Goal: Task Accomplishment & Management: Complete application form

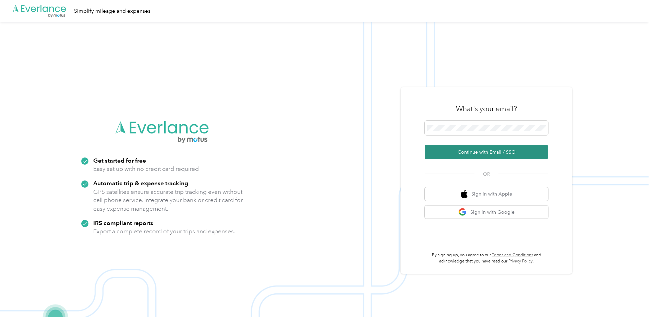
click at [482, 147] on button "Continue with Email / SSO" at bounding box center [486, 152] width 123 height 14
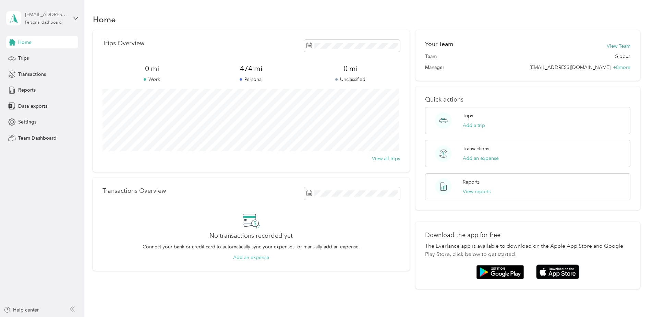
click at [67, 20] on div "[EMAIL_ADDRESS][DOMAIN_NAME] Personal dashboard" at bounding box center [46, 18] width 43 height 14
click at [42, 60] on div "Team dashboard Personal dashboard Log out" at bounding box center [78, 71] width 135 height 43
click at [74, 19] on icon at bounding box center [75, 18] width 5 height 5
click at [36, 59] on div "Team dashboard Personal dashboard Log out" at bounding box center [78, 71] width 135 height 43
click at [75, 19] on icon at bounding box center [75, 18] width 5 height 5
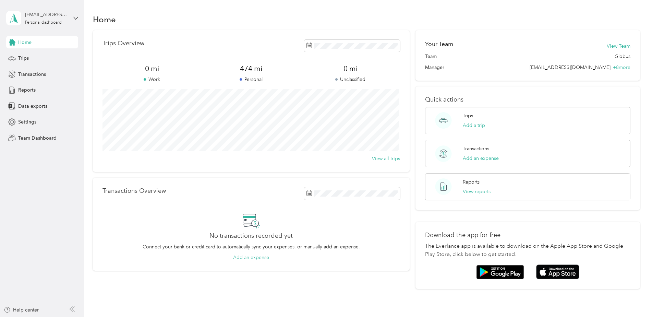
click at [20, 59] on div "Team dashboard" at bounding box center [78, 55] width 135 height 12
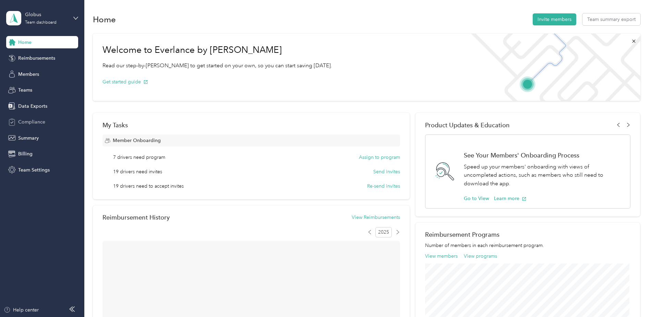
click at [38, 121] on span "Compliance" at bounding box center [31, 121] width 27 height 7
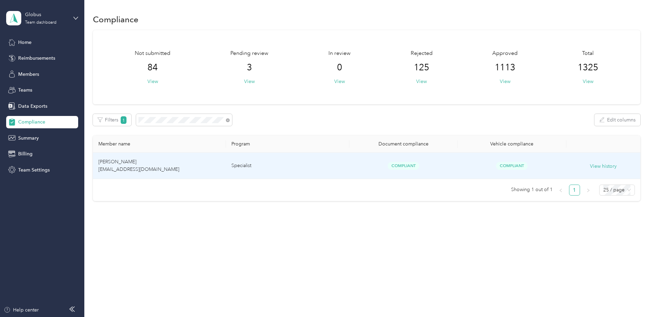
click at [303, 169] on td "Specialist" at bounding box center [287, 166] width 123 height 26
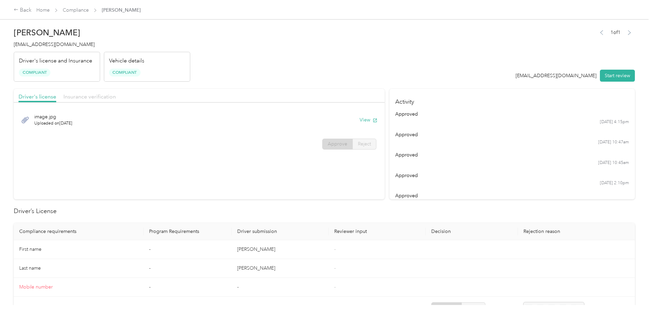
click at [91, 98] on span "Insurance verification" at bounding box center [89, 96] width 52 height 7
click at [360, 119] on button "View" at bounding box center [369, 119] width 18 height 7
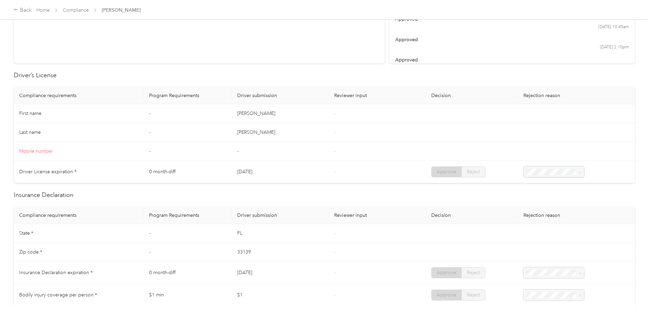
scroll to position [34, 0]
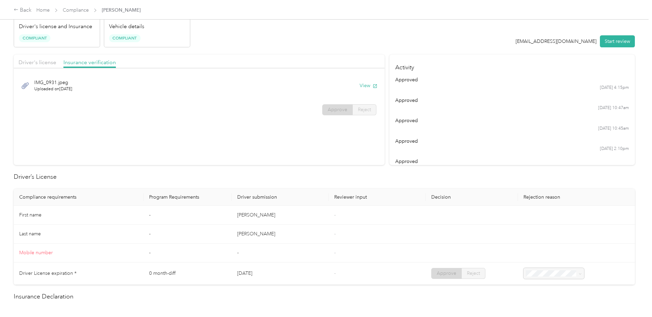
click at [87, 115] on div "IMG_0931.jpeg Uploaded on 9/15/2025 View Approve Reject" at bounding box center [199, 96] width 371 height 48
click at [42, 58] on div "Driver's license" at bounding box center [38, 62] width 38 height 9
click at [87, 59] on span "Insurance verification" at bounding box center [89, 62] width 52 height 7
click at [360, 88] on button "View" at bounding box center [369, 85] width 18 height 7
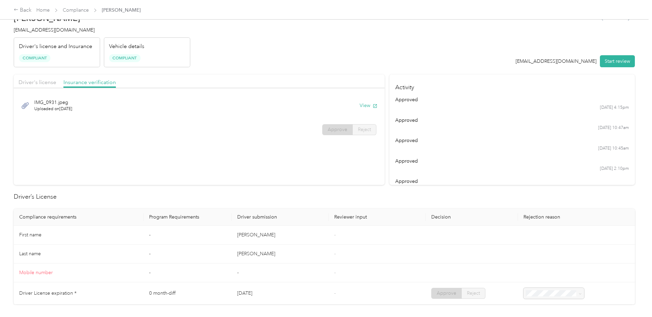
scroll to position [0, 0]
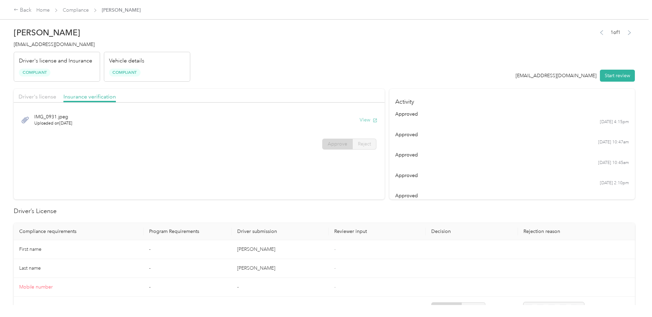
click at [364, 123] on button "View" at bounding box center [369, 119] width 18 height 7
click at [98, 95] on span "Insurance verification" at bounding box center [89, 96] width 52 height 7
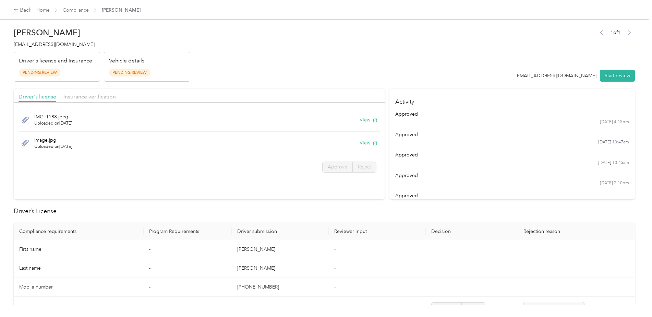
click at [92, 92] on div "Driver's license Insurance verification" at bounding box center [199, 96] width 371 height 14
click at [87, 95] on span "Insurance verification" at bounding box center [89, 96] width 52 height 7
click at [40, 97] on span "Driver's license" at bounding box center [38, 96] width 38 height 7
click at [369, 122] on button "View" at bounding box center [369, 119] width 18 height 7
click at [180, 143] on div "image.jpg Uploaded on 2/20/2024 View" at bounding box center [199, 143] width 361 height 23
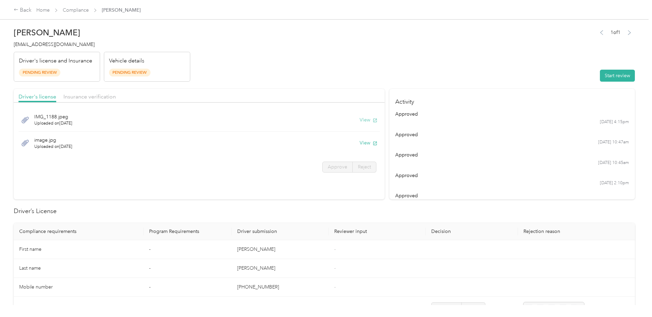
click at [362, 122] on button "View" at bounding box center [369, 119] width 18 height 7
click at [614, 75] on button "Start review" at bounding box center [617, 76] width 35 height 12
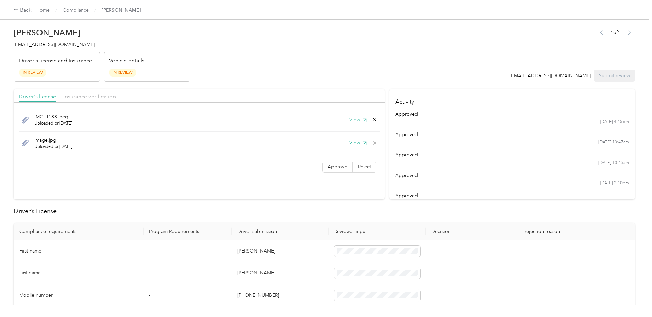
click at [356, 118] on button "View" at bounding box center [358, 119] width 18 height 7
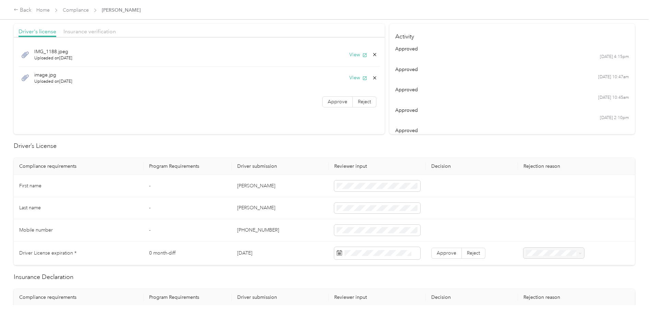
scroll to position [137, 0]
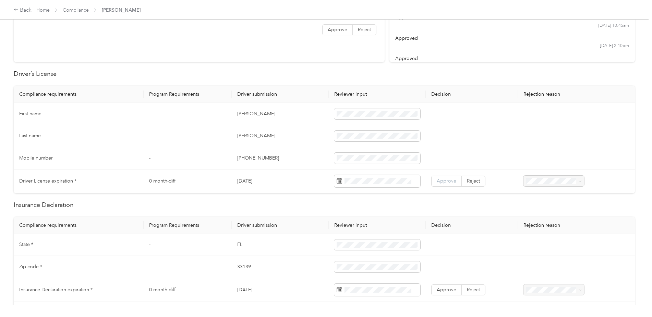
click at [447, 180] on span "Approve" at bounding box center [447, 181] width 20 height 6
drag, startPoint x: 271, startPoint y: 181, endPoint x: 236, endPoint y: 180, distance: 35.7
click at [236, 180] on td "09/21/2032" at bounding box center [280, 181] width 97 height 24
drag, startPoint x: 236, startPoint y: 180, endPoint x: 243, endPoint y: 181, distance: 7.1
copy td "09/21/2032"
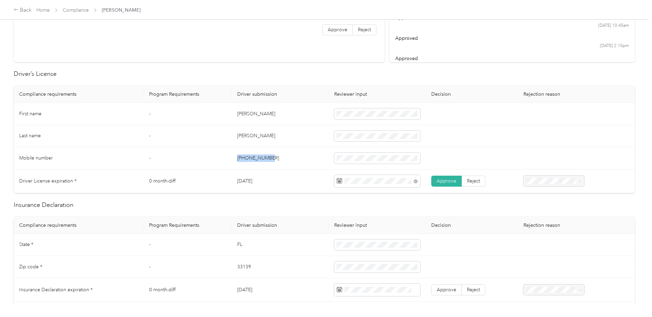
drag, startPoint x: 277, startPoint y: 161, endPoint x: 233, endPoint y: 158, distance: 44.3
click at [233, 158] on td "312-771-0310" at bounding box center [280, 158] width 97 height 22
drag, startPoint x: 283, startPoint y: 135, endPoint x: 230, endPoint y: 135, distance: 52.8
click at [230, 135] on tr "Last name - Ziemianski" at bounding box center [324, 136] width 621 height 22
click at [277, 117] on td "Marcela" at bounding box center [280, 114] width 97 height 22
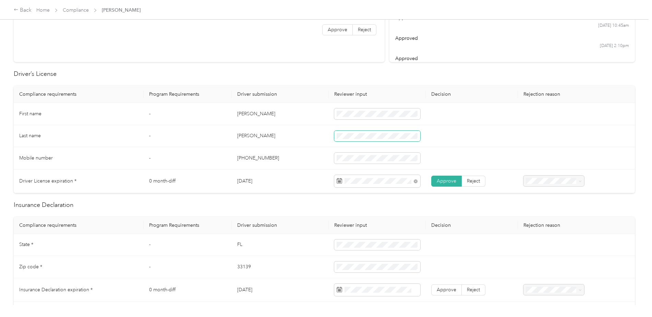
click at [320, 136] on tr "Last name - Ziemianski" at bounding box center [324, 136] width 621 height 22
click at [278, 115] on td "Marcela" at bounding box center [280, 114] width 97 height 22
click at [252, 112] on td "Marcela" at bounding box center [280, 114] width 97 height 22
drag, startPoint x: 257, startPoint y: 113, endPoint x: 238, endPoint y: 113, distance: 18.5
click at [238, 113] on td "Marcela" at bounding box center [280, 114] width 97 height 22
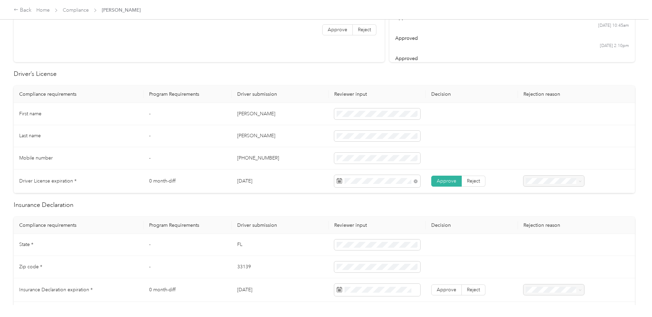
click at [314, 122] on td "Marcela" at bounding box center [280, 114] width 97 height 22
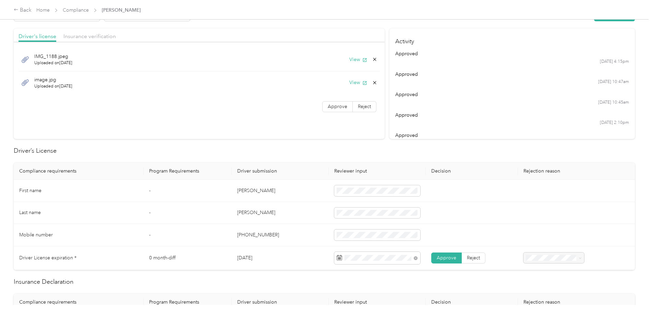
scroll to position [0, 0]
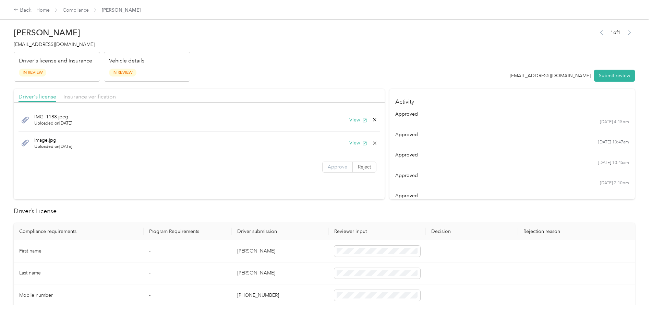
click at [343, 168] on span "Approve" at bounding box center [338, 167] width 20 height 6
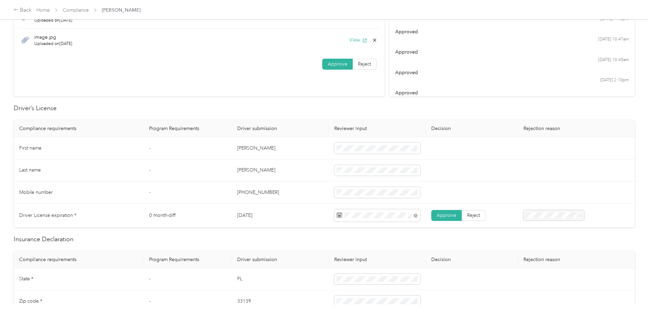
scroll to position [274, 0]
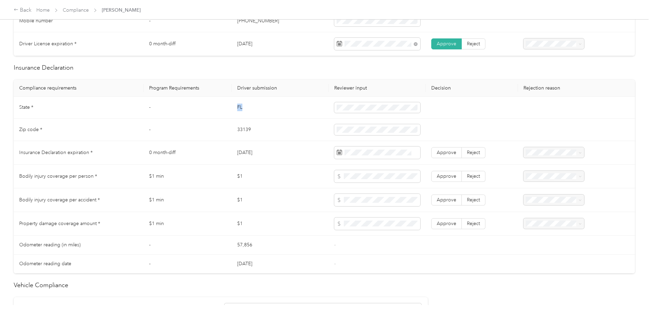
drag, startPoint x: 255, startPoint y: 105, endPoint x: 234, endPoint y: 105, distance: 20.6
click at [234, 105] on td "FL" at bounding box center [280, 108] width 97 height 22
drag, startPoint x: 255, startPoint y: 131, endPoint x: 234, endPoint y: 128, distance: 21.4
click at [234, 128] on td "33139" at bounding box center [280, 130] width 97 height 22
click at [351, 195] on span at bounding box center [377, 200] width 86 height 12
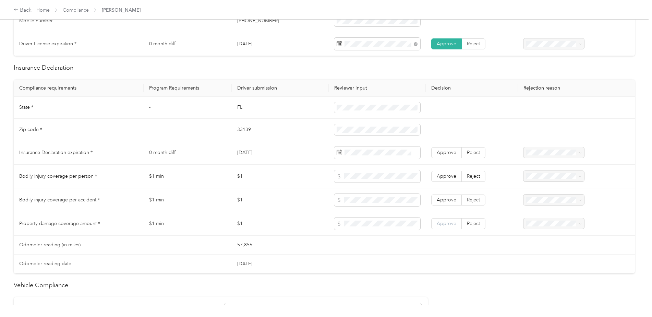
click at [439, 222] on span "Approve" at bounding box center [447, 223] width 20 height 6
click at [442, 201] on span "Approve" at bounding box center [447, 200] width 20 height 6
click at [446, 176] on span "Approve" at bounding box center [447, 176] width 20 height 6
drag, startPoint x: 270, startPoint y: 150, endPoint x: 237, endPoint y: 151, distance: 33.2
click at [237, 151] on td "09/18/2025" at bounding box center [280, 153] width 97 height 24
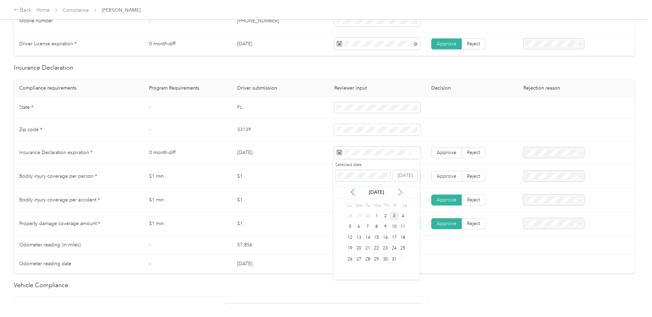
click at [400, 194] on icon at bounding box center [400, 191] width 7 height 7
click at [400, 194] on icon at bounding box center [400, 192] width 3 height 6
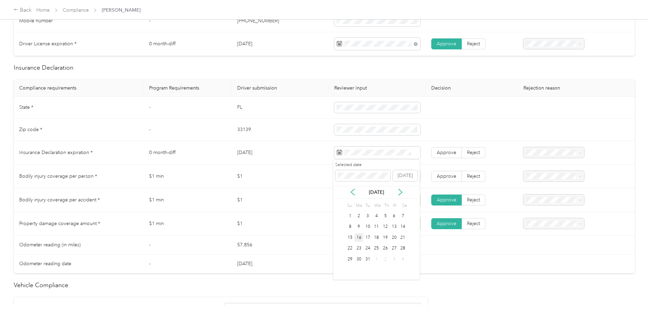
click at [358, 240] on div "16" at bounding box center [358, 237] width 9 height 9
click at [378, 238] on div "18" at bounding box center [376, 237] width 9 height 9
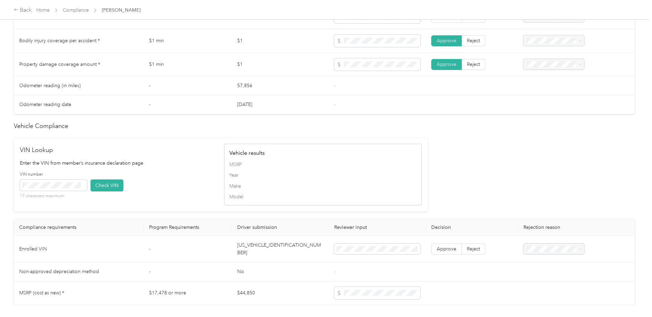
scroll to position [446, 0]
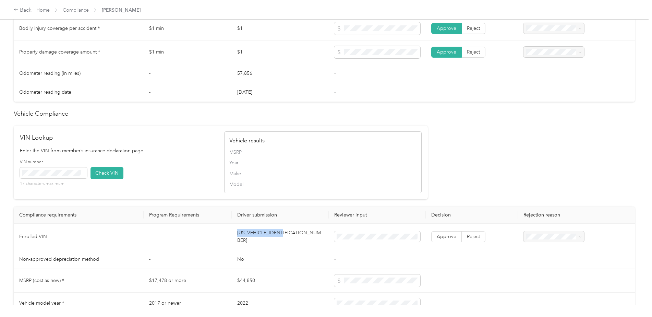
drag, startPoint x: 290, startPoint y: 231, endPoint x: 236, endPoint y: 231, distance: 54.1
click at [236, 231] on td "1C4RJFBG8NC143592" at bounding box center [280, 236] width 97 height 26
drag, startPoint x: 236, startPoint y: 231, endPoint x: 246, endPoint y: 234, distance: 10.6
copy td "1C4RJFBG8NC143592"
click at [56, 176] on span at bounding box center [53, 172] width 67 height 11
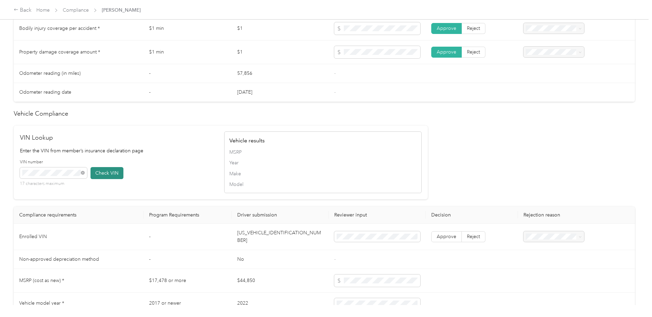
click at [102, 175] on button "Check VIN" at bounding box center [106, 173] width 33 height 12
click at [446, 235] on span "Approve" at bounding box center [447, 238] width 20 height 6
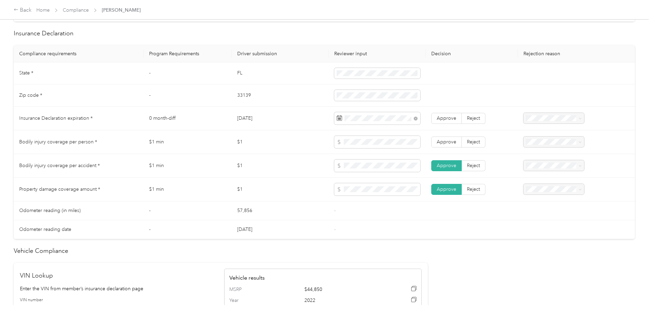
scroll to position [240, 0]
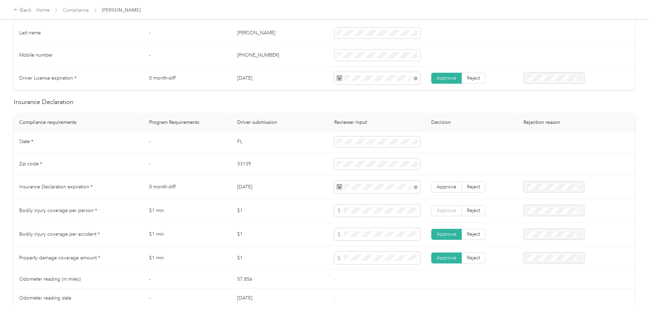
click at [445, 210] on span "Approve" at bounding box center [447, 210] width 20 height 6
click at [443, 186] on span "Approve" at bounding box center [447, 187] width 20 height 6
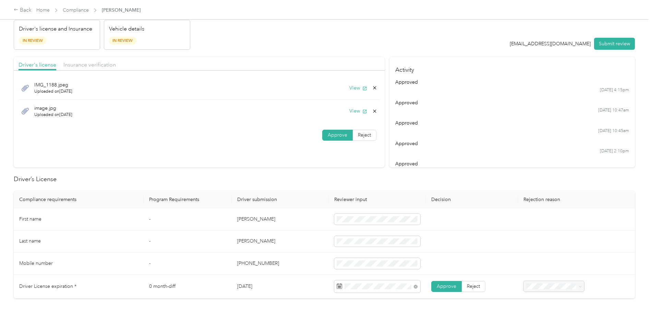
scroll to position [0, 0]
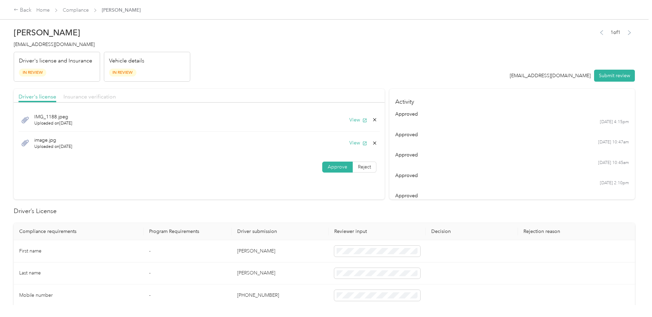
click at [95, 97] on span "Insurance verification" at bounding box center [89, 96] width 52 height 7
click at [331, 148] on label "Approve" at bounding box center [337, 143] width 31 height 11
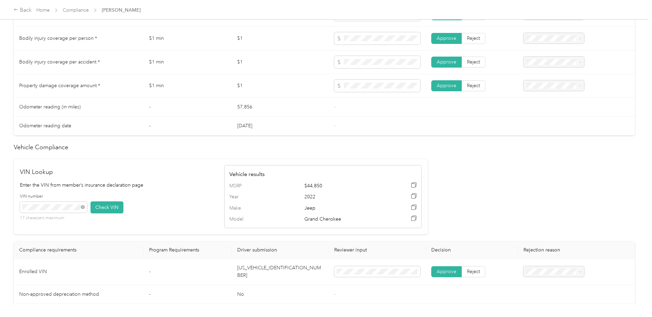
scroll to position [548, 0]
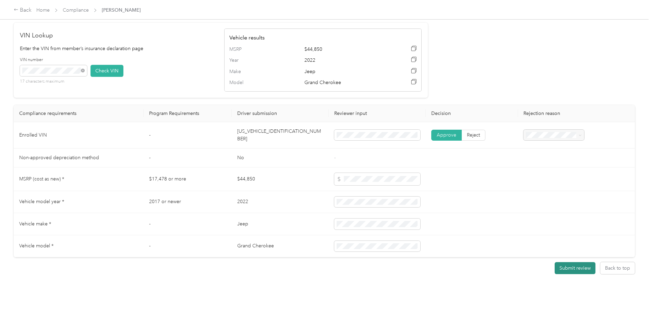
click at [571, 262] on button "Submit review" at bounding box center [575, 268] width 41 height 12
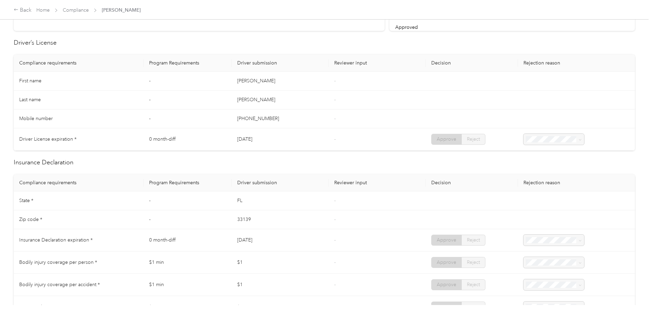
scroll to position [206, 0]
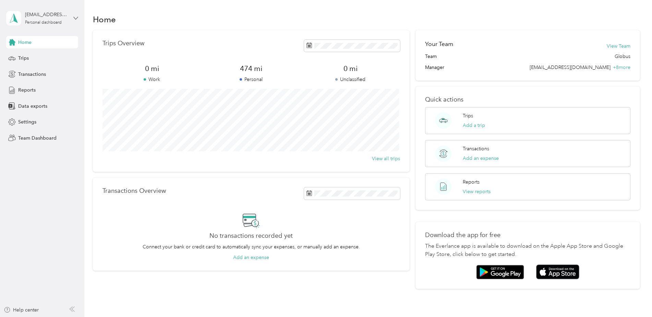
drag, startPoint x: 0, startPoint y: 0, endPoint x: 75, endPoint y: 17, distance: 76.7
click at [75, 17] on icon at bounding box center [75, 18] width 5 height 5
click at [49, 91] on div "Log out" at bounding box center [78, 88] width 135 height 12
